Goal: Task Accomplishment & Management: Complete application form

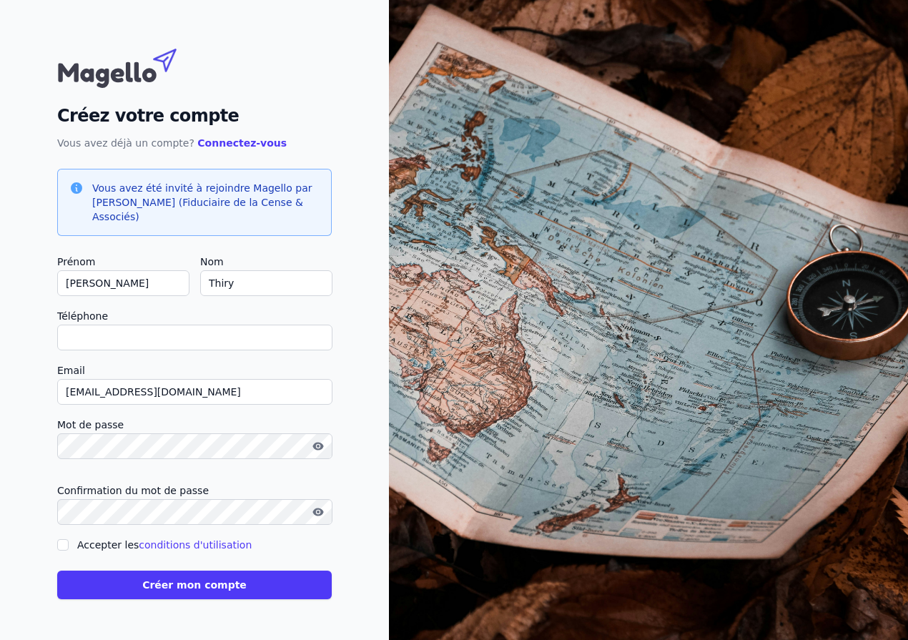
click at [228, 344] on input "Téléphone" at bounding box center [194, 338] width 275 height 26
type input "0"
checkbox input "false"
type input "0499151186"
drag, startPoint x: 200, startPoint y: 386, endPoint x: -6, endPoint y: 393, distance: 205.4
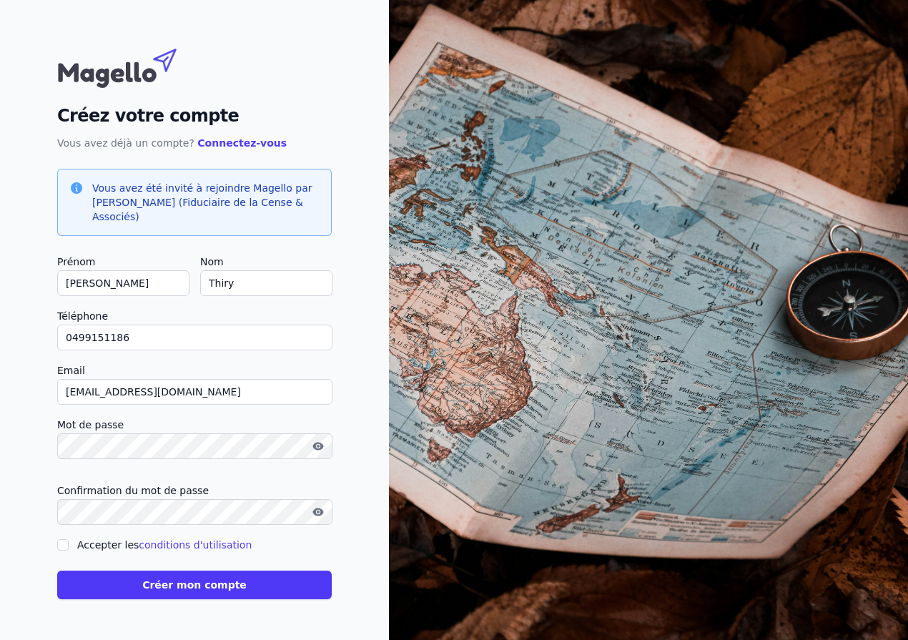
click at [0, 393] on html "Créez votre compte Vous avez déjà un compte? Connectez-vous Vous avez été invit…" at bounding box center [454, 320] width 908 height 640
type input "[EMAIL_ADDRESS][DOMAIN_NAME]"
click at [21, 480] on div "Créez votre compte Vous avez déjà un compte? Connectez-vous Vous avez été invit…" at bounding box center [194, 320] width 389 height 640
click at [160, 584] on button "Créer mon compte" at bounding box center [194, 585] width 275 height 29
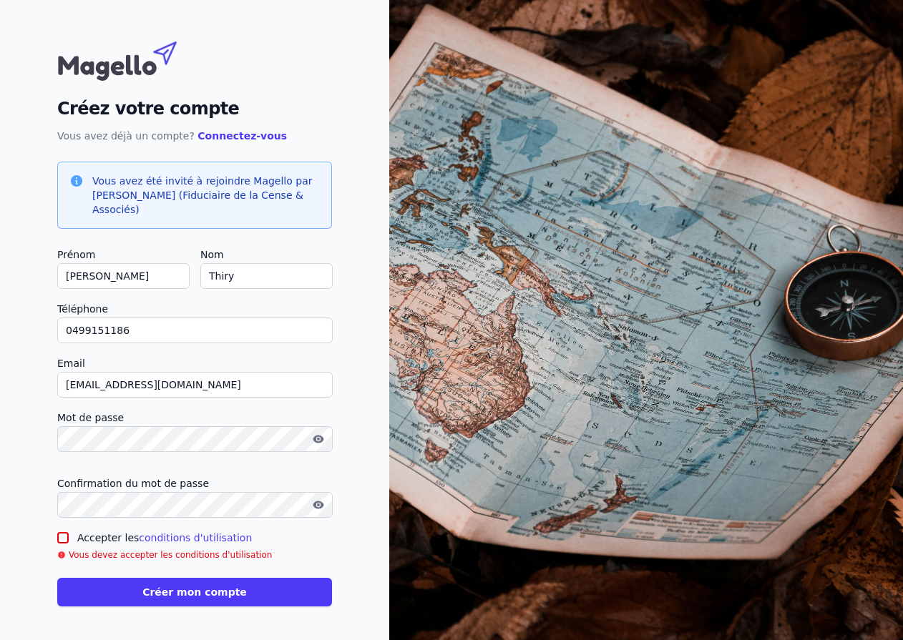
click at [63, 538] on input "Accepter les conditions d'utilisation" at bounding box center [62, 537] width 11 height 11
checkbox input "true"
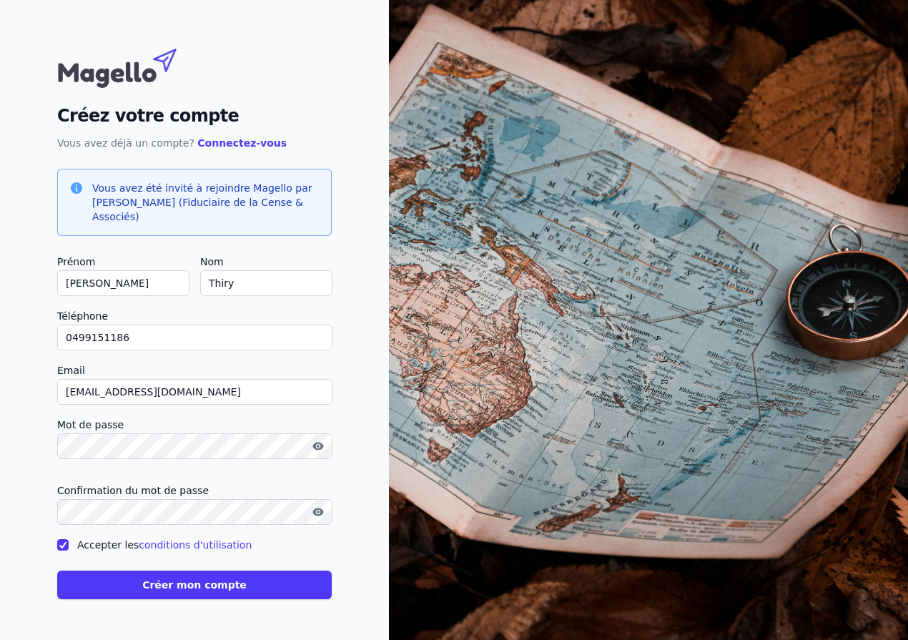
click at [142, 584] on button "Créer mon compte" at bounding box center [194, 585] width 275 height 29
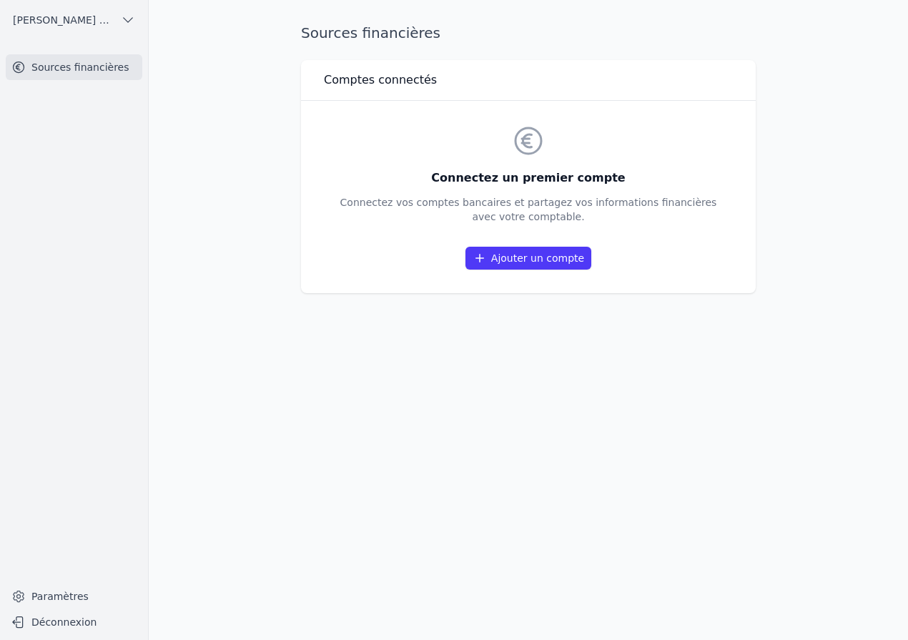
click at [554, 257] on link "Ajouter un compte" at bounding box center [529, 258] width 126 height 23
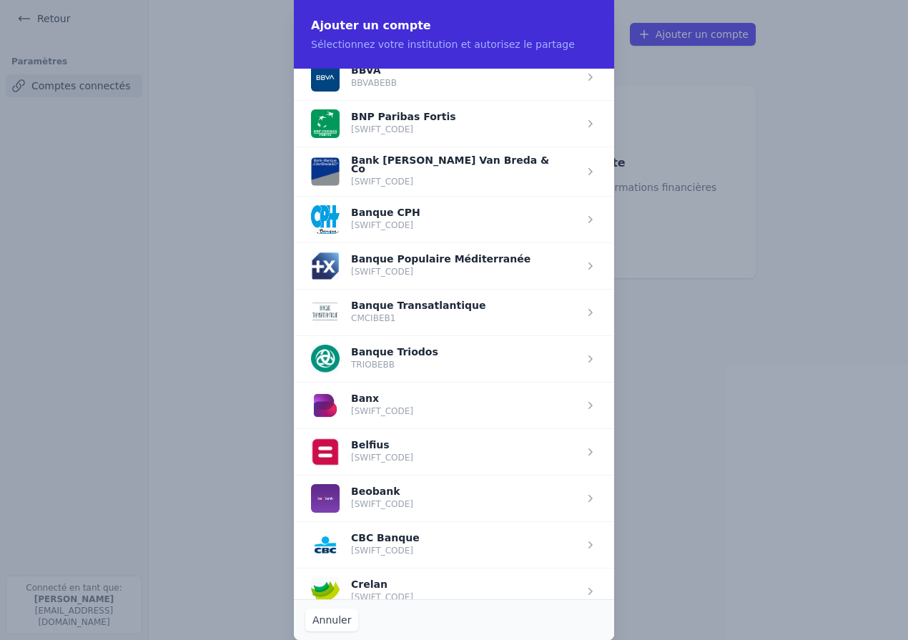
scroll to position [201, 0]
click at [457, 453] on span "button" at bounding box center [454, 451] width 320 height 46
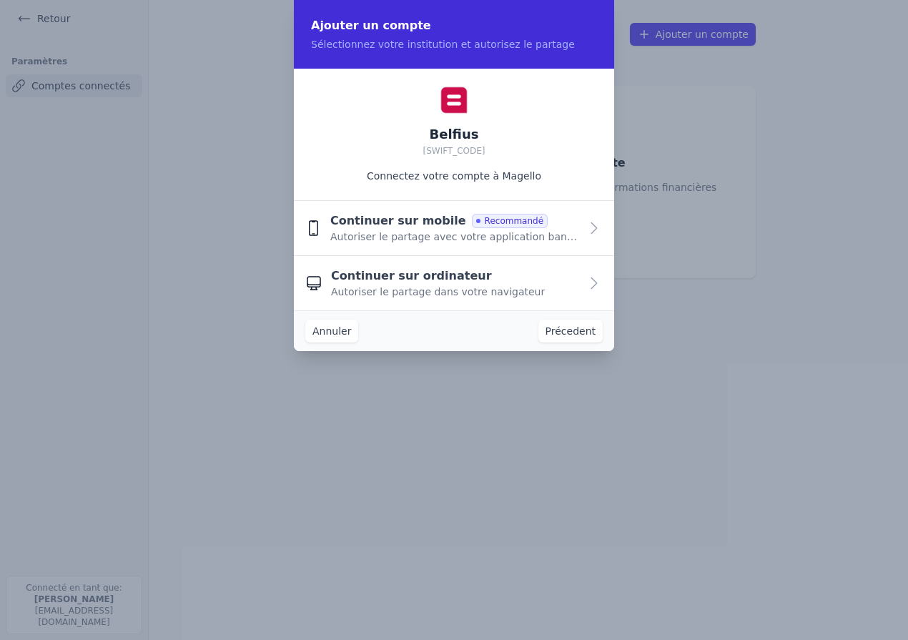
click at [365, 232] on span "Autoriser le partage avec votre application bancaire" at bounding box center [455, 237] width 250 height 14
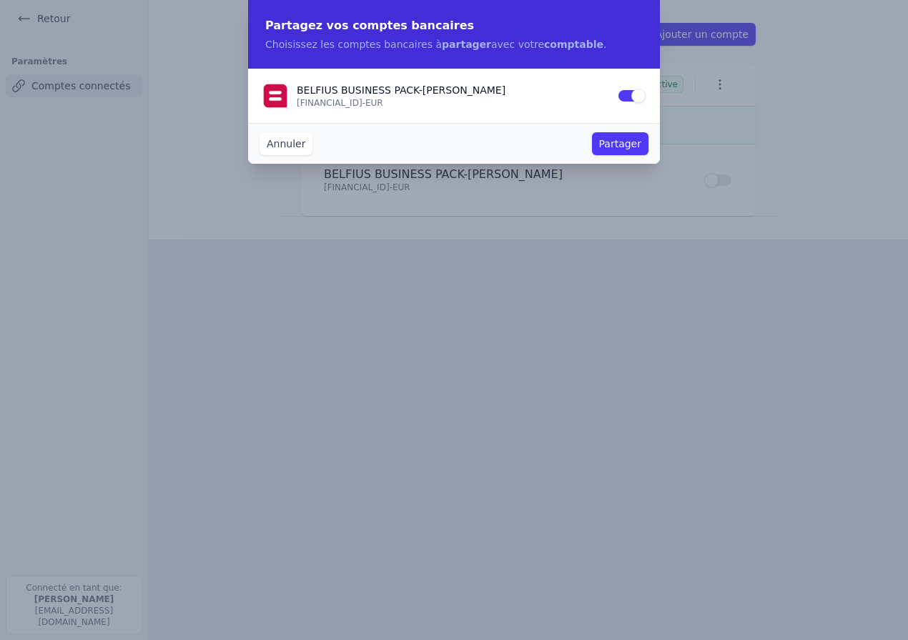
click at [623, 144] on button "Partager" at bounding box center [620, 143] width 57 height 23
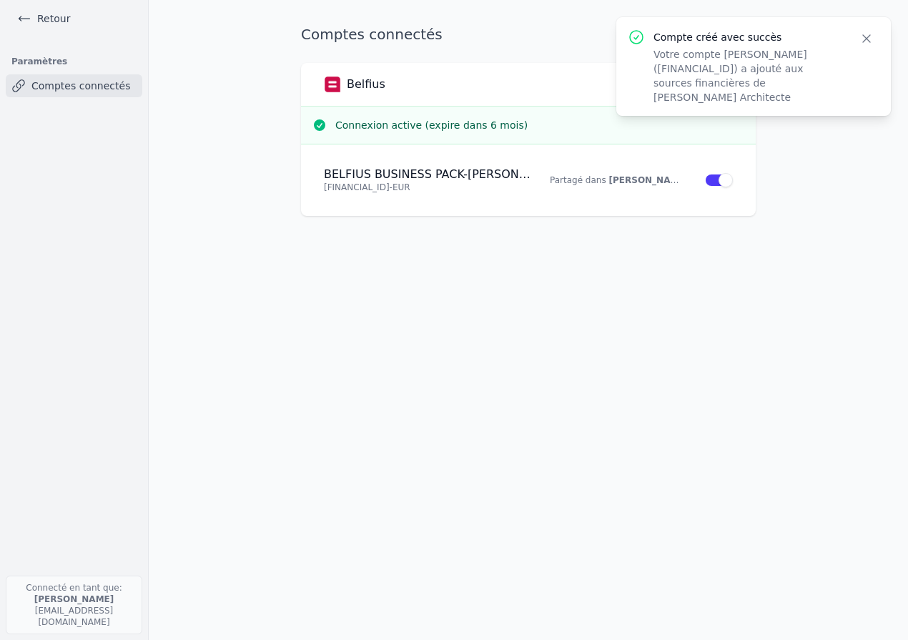
click at [864, 35] on icon "button" at bounding box center [867, 38] width 14 height 14
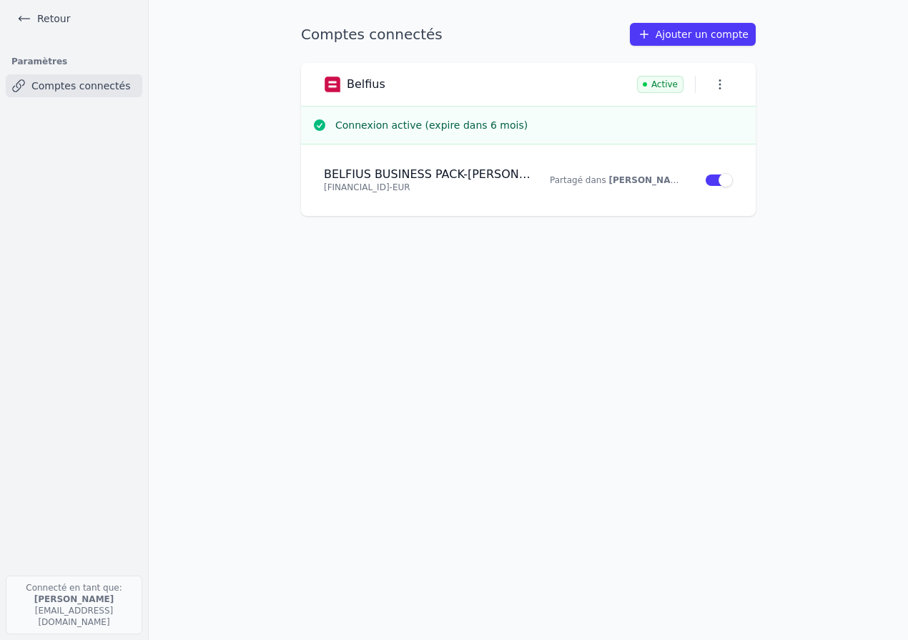
click at [71, 617] on p "Connecté en tant que: [PERSON_NAME] [EMAIL_ADDRESS][DOMAIN_NAME]" at bounding box center [74, 605] width 137 height 59
click at [721, 84] on icon "button" at bounding box center [720, 84] width 2 height 10
click at [721, 84] on div at bounding box center [454, 320] width 908 height 640
click at [51, 15] on link "Retour" at bounding box center [43, 19] width 64 height 20
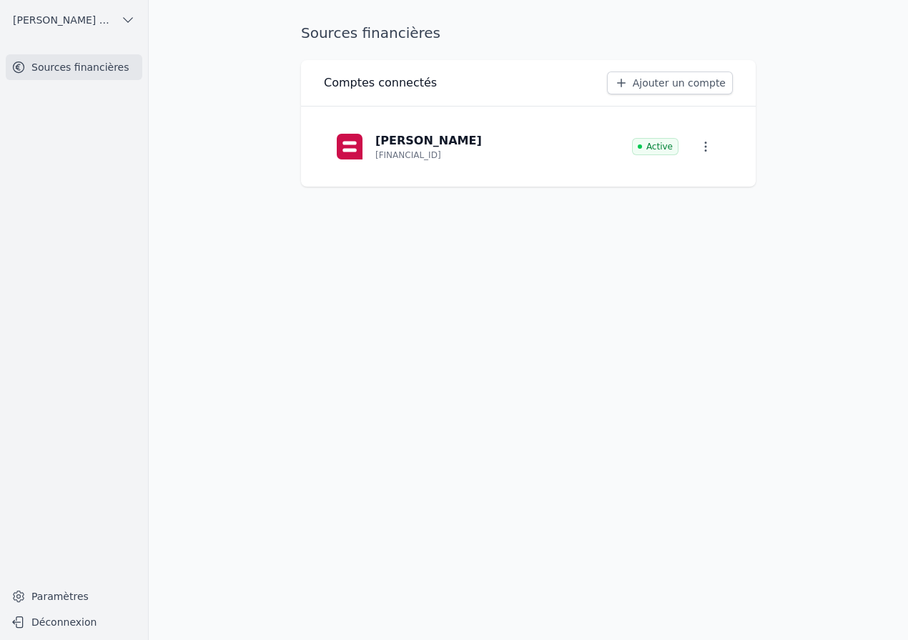
click at [67, 19] on span "[PERSON_NAME] Architecte" at bounding box center [64, 20] width 102 height 14
click at [67, 19] on div at bounding box center [454, 320] width 908 height 640
click at [76, 64] on link "Sources financières" at bounding box center [74, 67] width 137 height 26
